Goal: Task Accomplishment & Management: Manage account settings

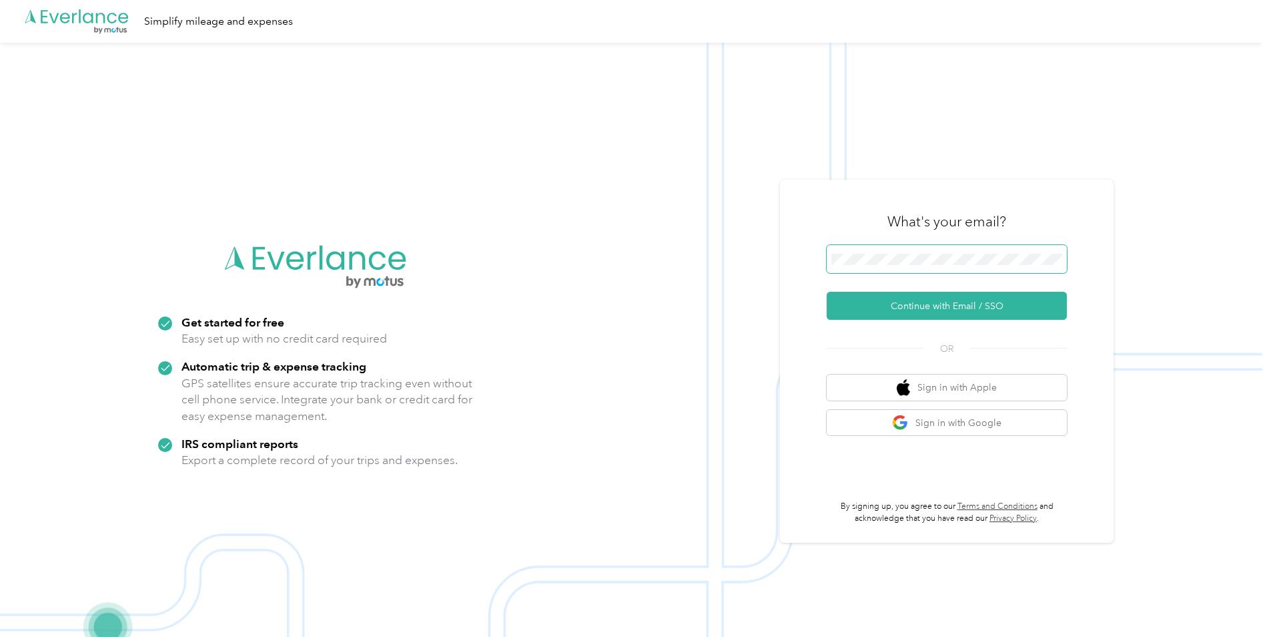
click at [827, 292] on button "Continue with Email / SSO" at bounding box center [947, 306] width 240 height 28
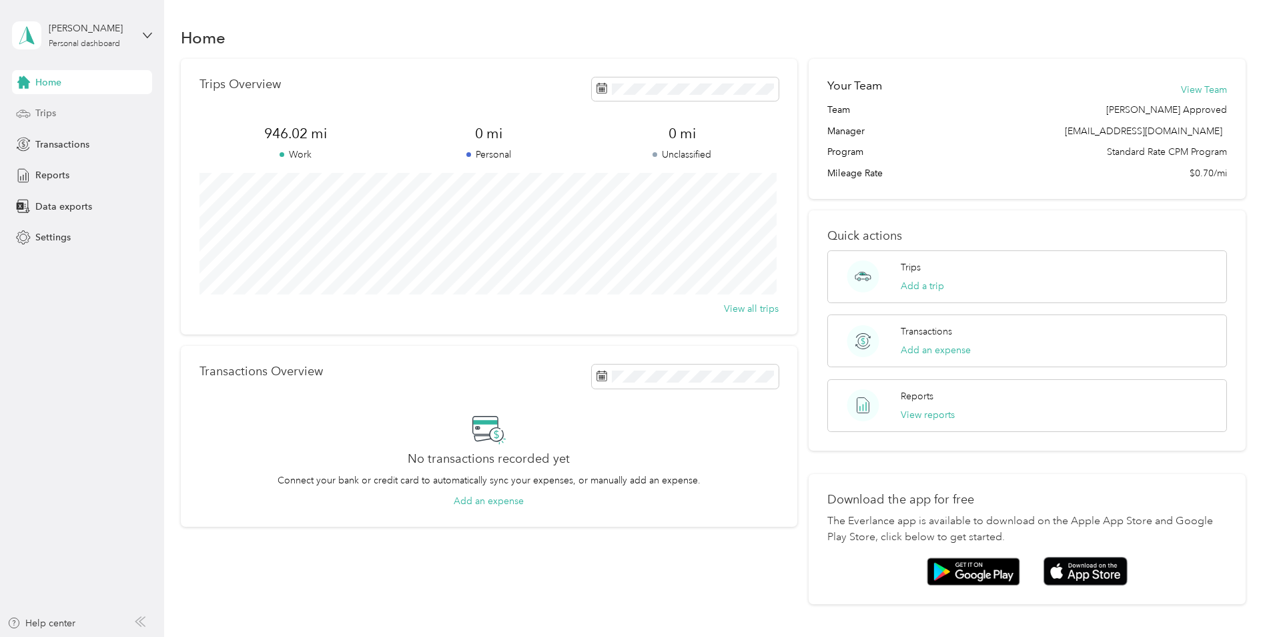
click at [95, 110] on div "Trips" at bounding box center [82, 113] width 140 height 24
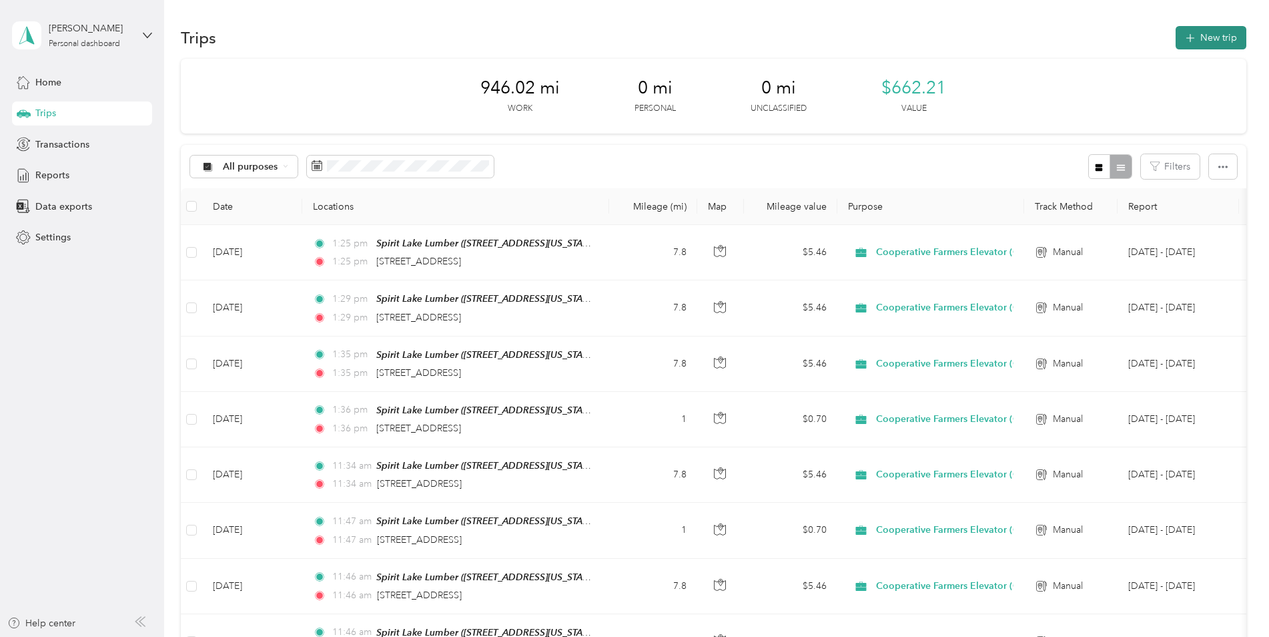
click at [1216, 37] on button "New trip" at bounding box center [1211, 37] width 71 height 23
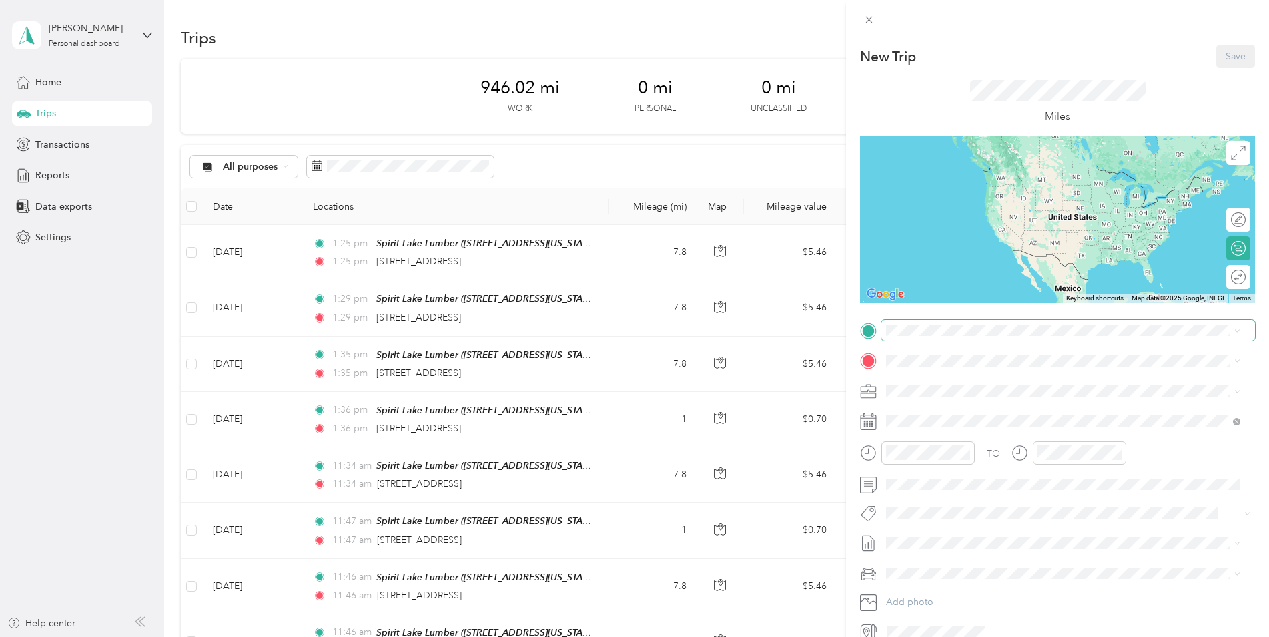
click at [933, 636] on div "New Trip Save This trip cannot be edited because it is either under review, app…" at bounding box center [631, 637] width 1262 height 0
click at [1005, 402] on span "1604 Memphis Avenue, 51360, Spirit Lake, Iowa, United States" at bounding box center [977, 402] width 133 height 11
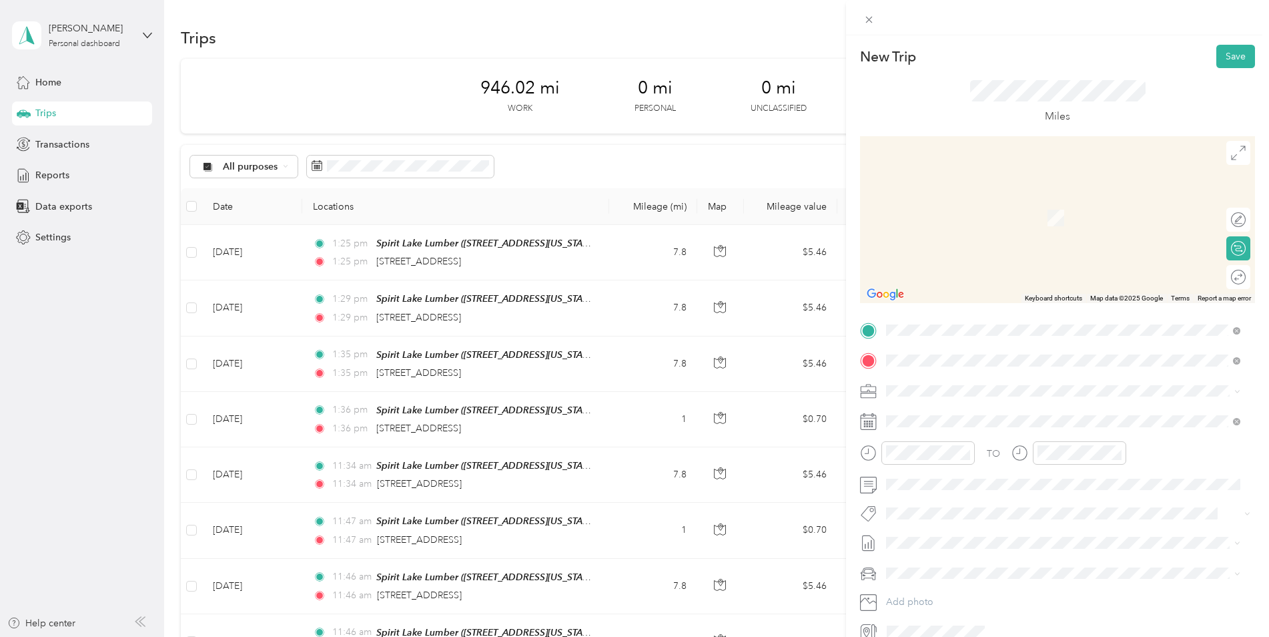
click at [961, 482] on span "1006 Okoboji View Avenue Okoboji, Iowa 51355, United States" at bounding box center [977, 478] width 133 height 12
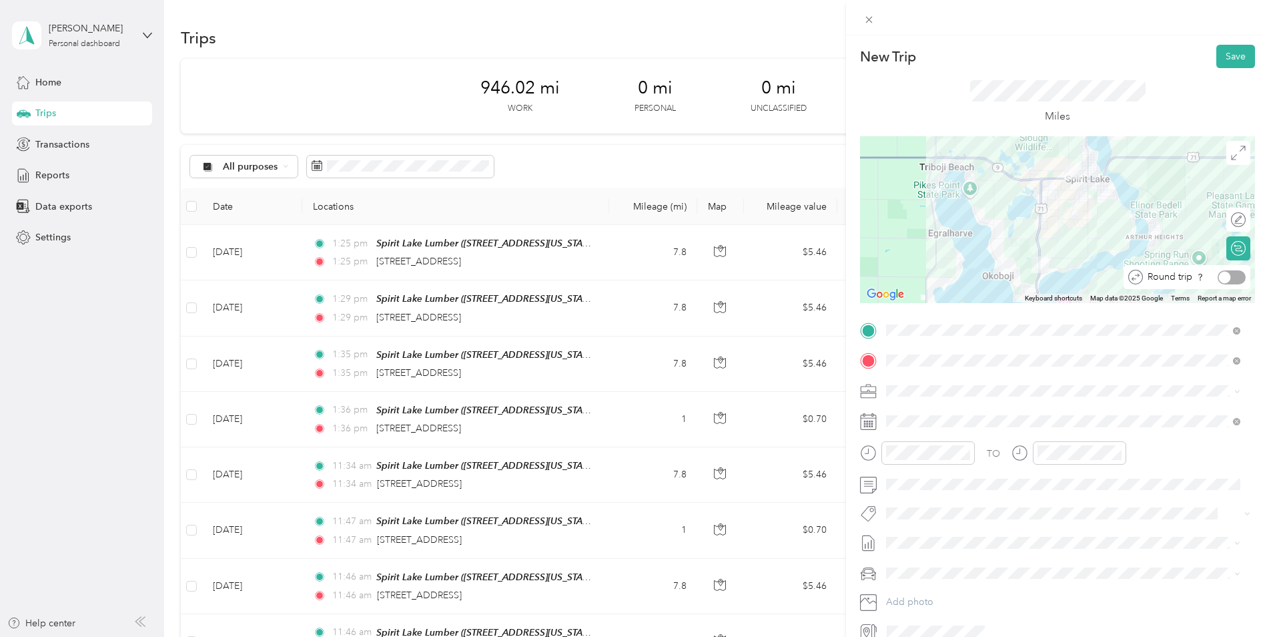
click at [1225, 278] on div at bounding box center [1232, 277] width 28 height 14
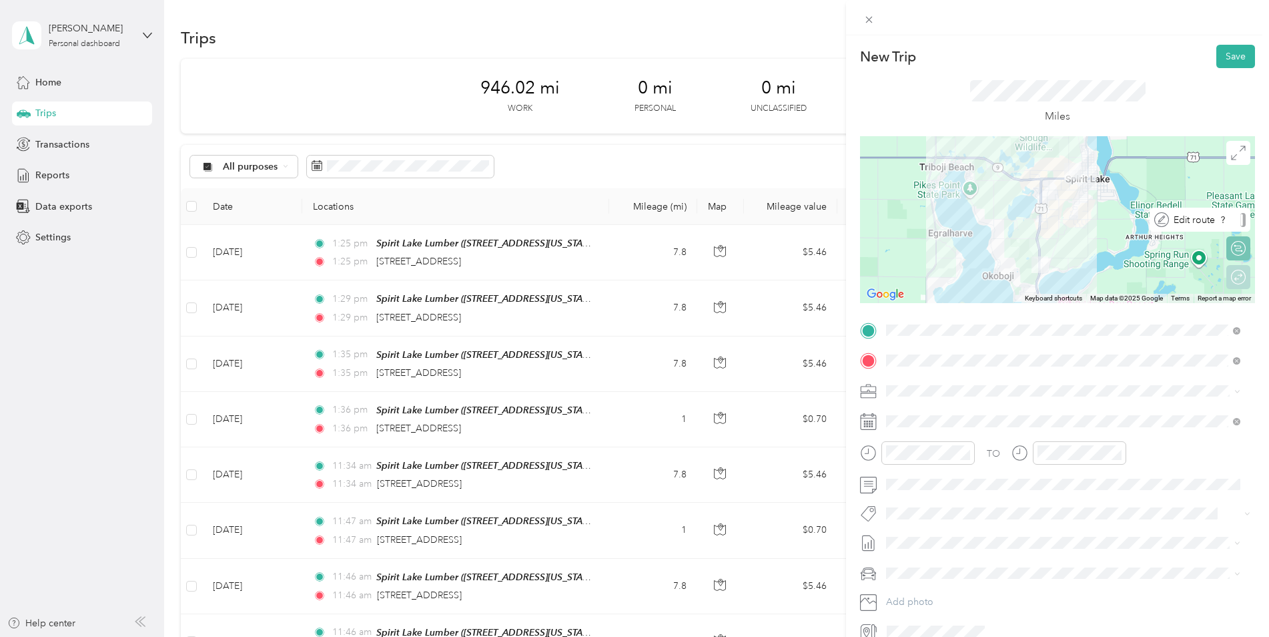
click at [1240, 219] on div at bounding box center [1242, 220] width 5 height 14
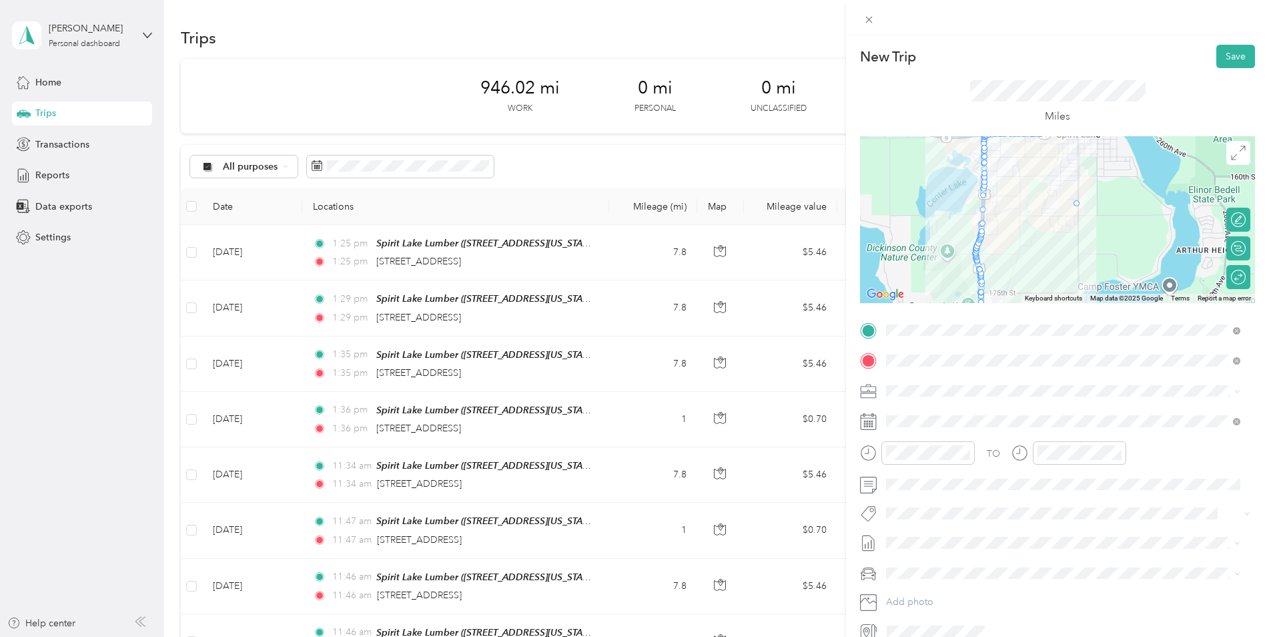
drag, startPoint x: 980, startPoint y: 197, endPoint x: 1074, endPoint y: 205, distance: 94.4
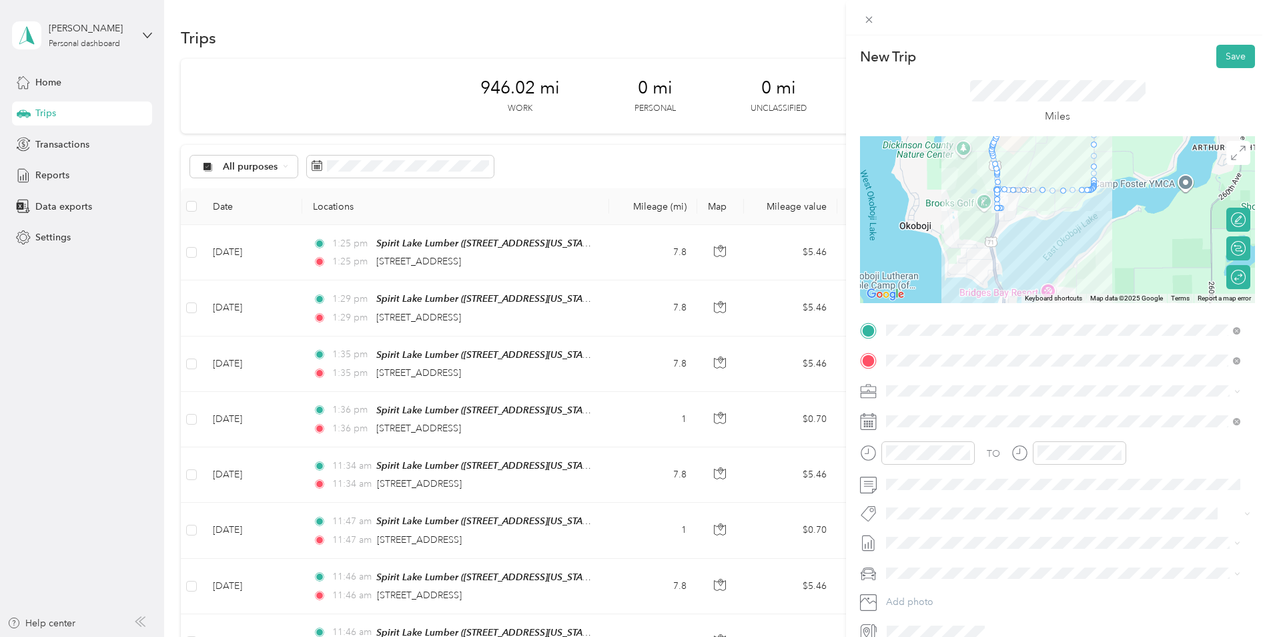
drag, startPoint x: 1022, startPoint y: 240, endPoint x: 1038, endPoint y: 133, distance: 108.0
click at [1038, 133] on div "New Trip Save This trip cannot be edited because it is either under review, app…" at bounding box center [1057, 343] width 395 height 597
drag, startPoint x: 993, startPoint y: 185, endPoint x: 1013, endPoint y: 214, distance: 35.4
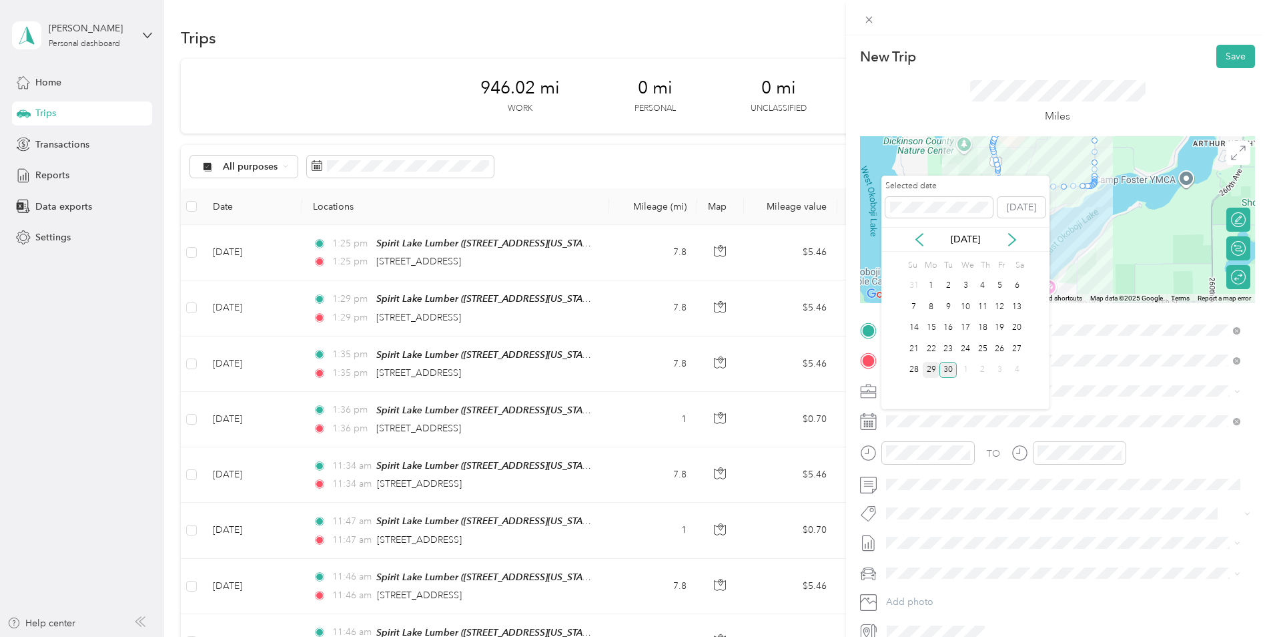
click at [929, 366] on div "29" at bounding box center [931, 370] width 17 height 17
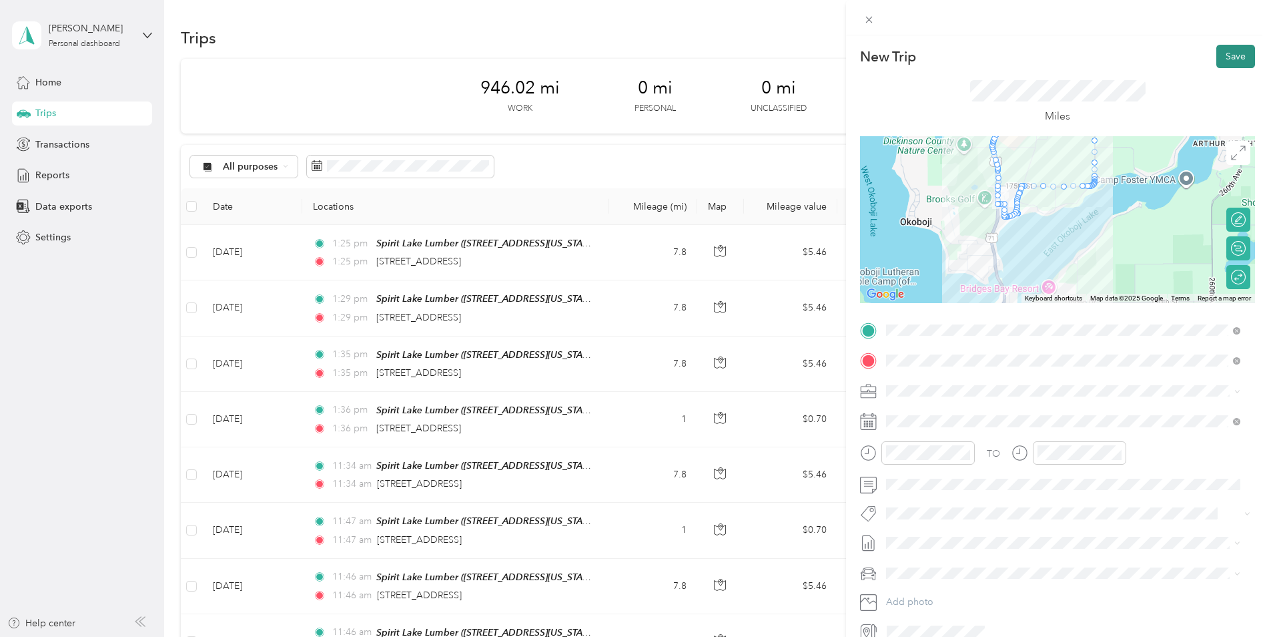
click at [1222, 55] on button "Save" at bounding box center [1235, 56] width 39 height 23
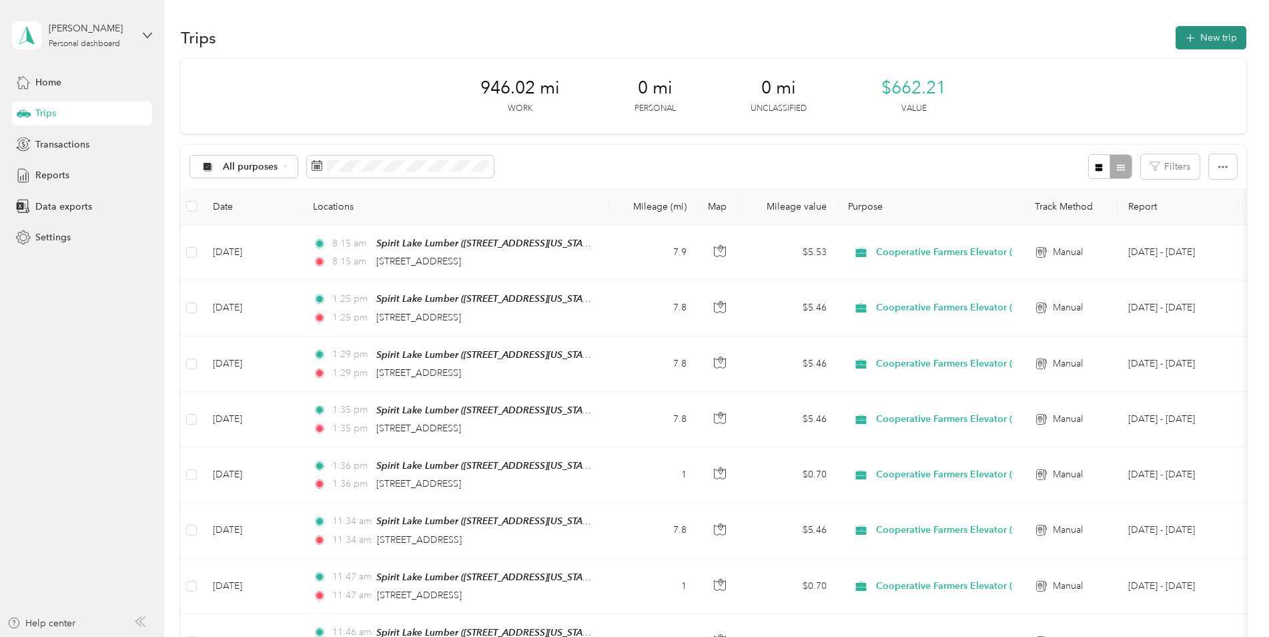
click at [1216, 35] on button "New trip" at bounding box center [1211, 37] width 71 height 23
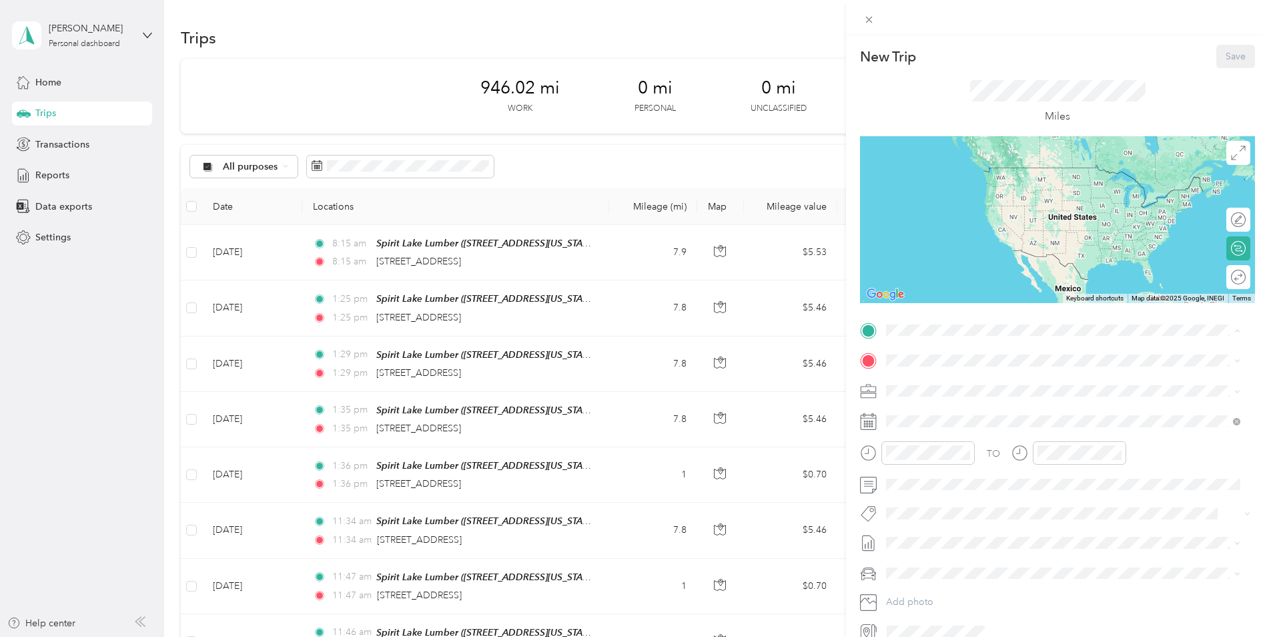
click at [967, 390] on strong "Spirit Lake Lumber" at bounding box center [998, 385] width 82 height 12
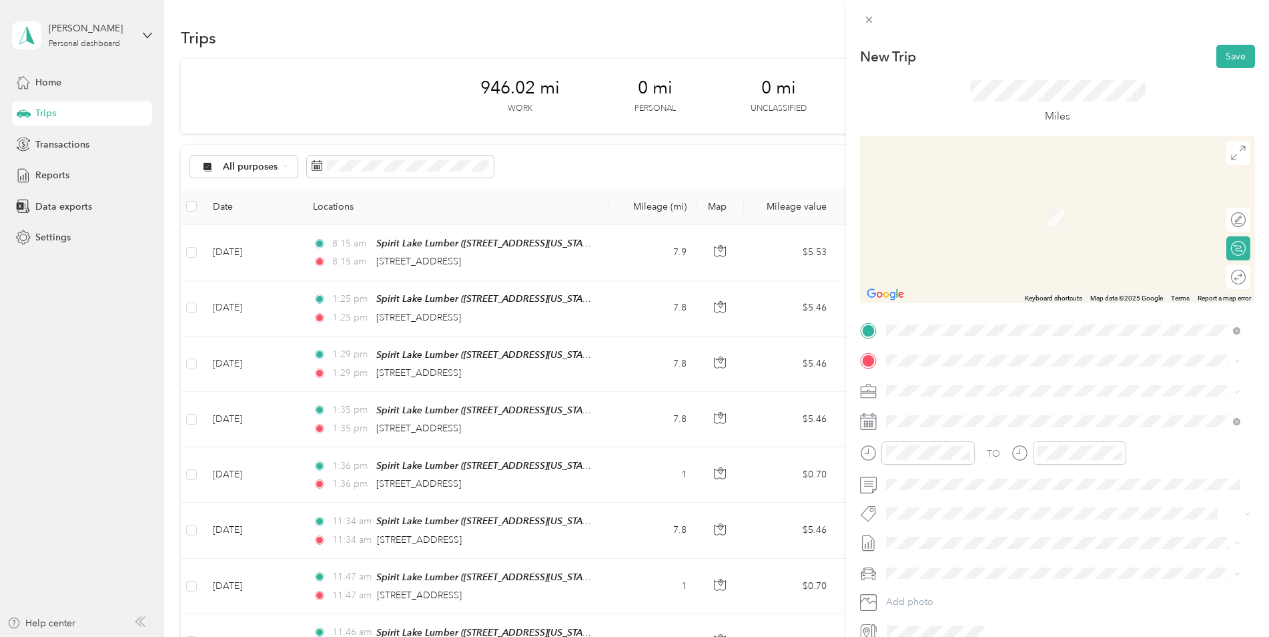
drag, startPoint x: 964, startPoint y: 492, endPoint x: 963, endPoint y: 478, distance: 13.4
click at [963, 483] on span "1006 Okoboji View Avenue Okoboji, Iowa 51355, United States" at bounding box center [977, 477] width 133 height 12
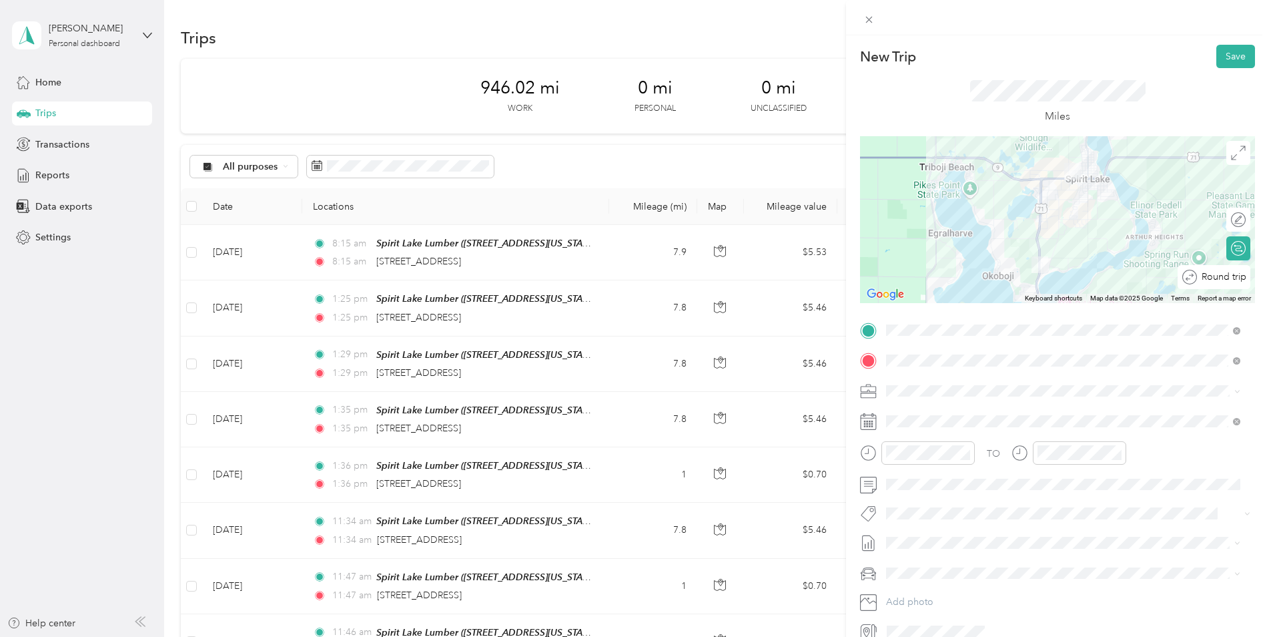
click at [1228, 278] on div "Round trip" at bounding box center [1221, 277] width 49 height 14
click at [1221, 280] on div at bounding box center [1232, 277] width 28 height 14
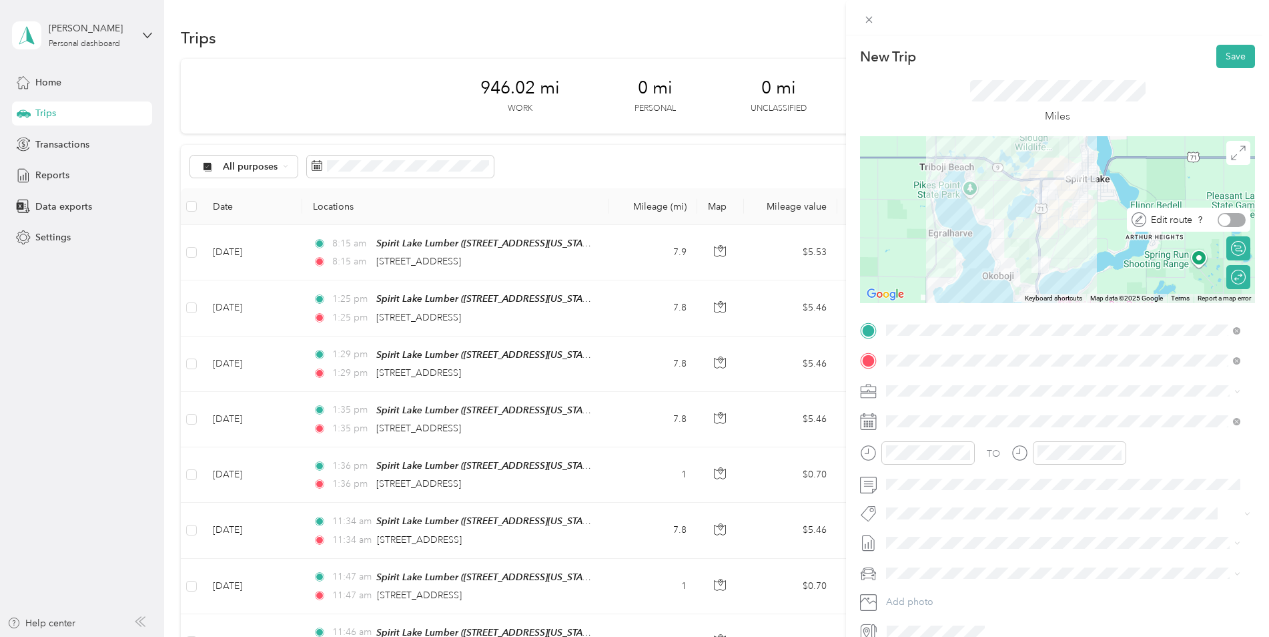
click at [1225, 221] on div at bounding box center [1232, 220] width 28 height 14
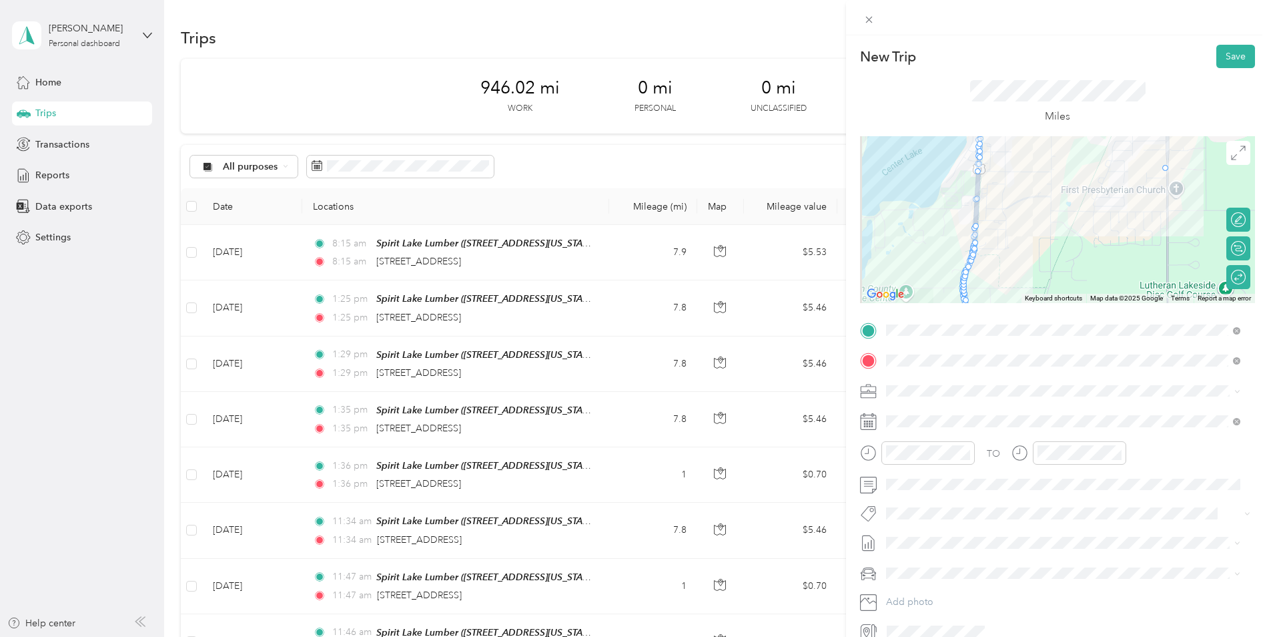
drag, startPoint x: 976, startPoint y: 171, endPoint x: 1166, endPoint y: 168, distance: 189.5
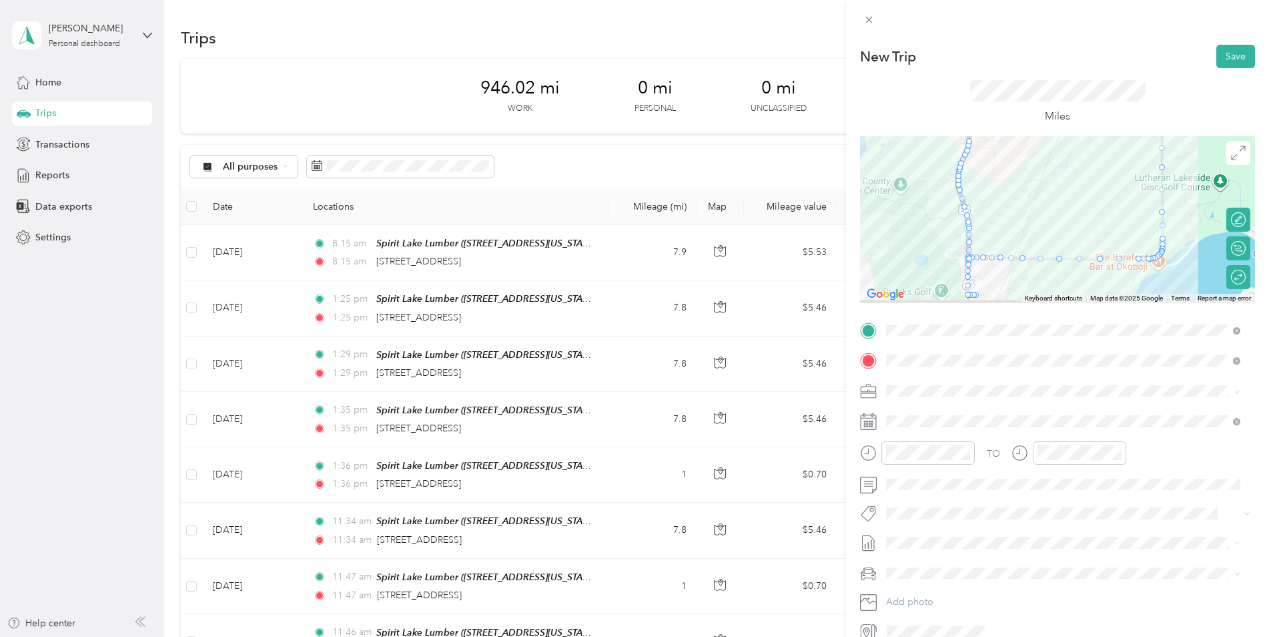
drag, startPoint x: 1101, startPoint y: 243, endPoint x: 1099, endPoint y: 114, distance: 128.8
click at [1099, 114] on div "New Trip Save This trip cannot be edited because it is either under review, app…" at bounding box center [1057, 343] width 395 height 597
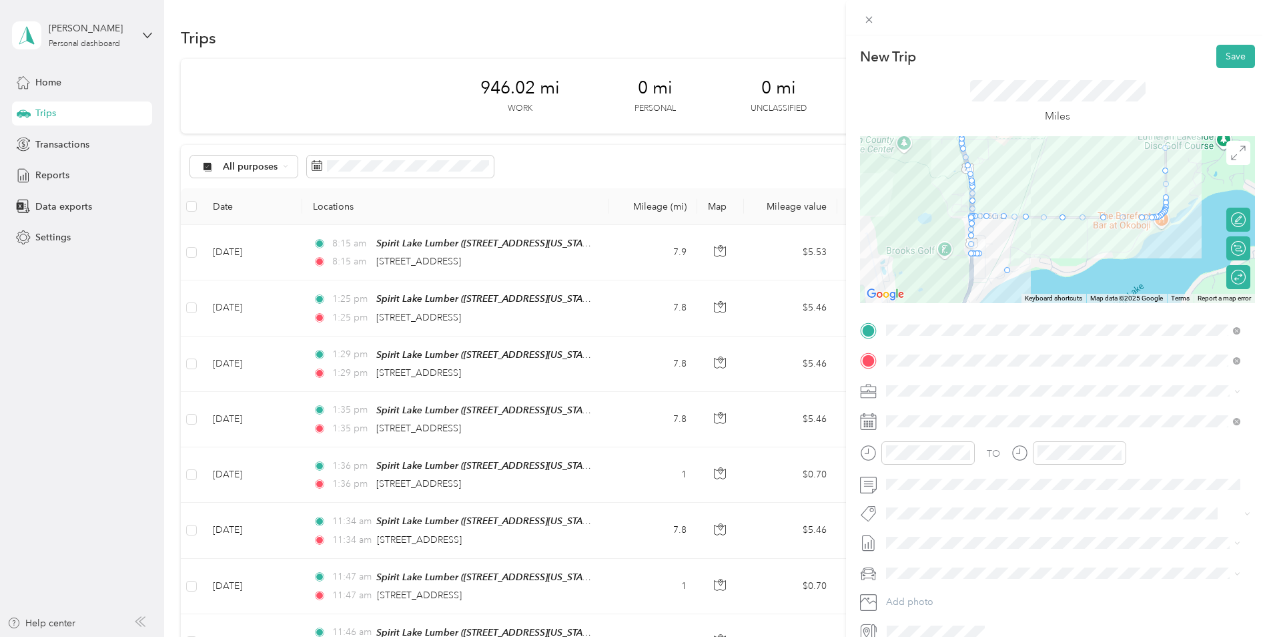
drag, startPoint x: 968, startPoint y: 238, endPoint x: 1004, endPoint y: 271, distance: 49.1
click at [1216, 53] on button "Save" at bounding box center [1235, 56] width 39 height 23
